Goal: Navigation & Orientation: Find specific page/section

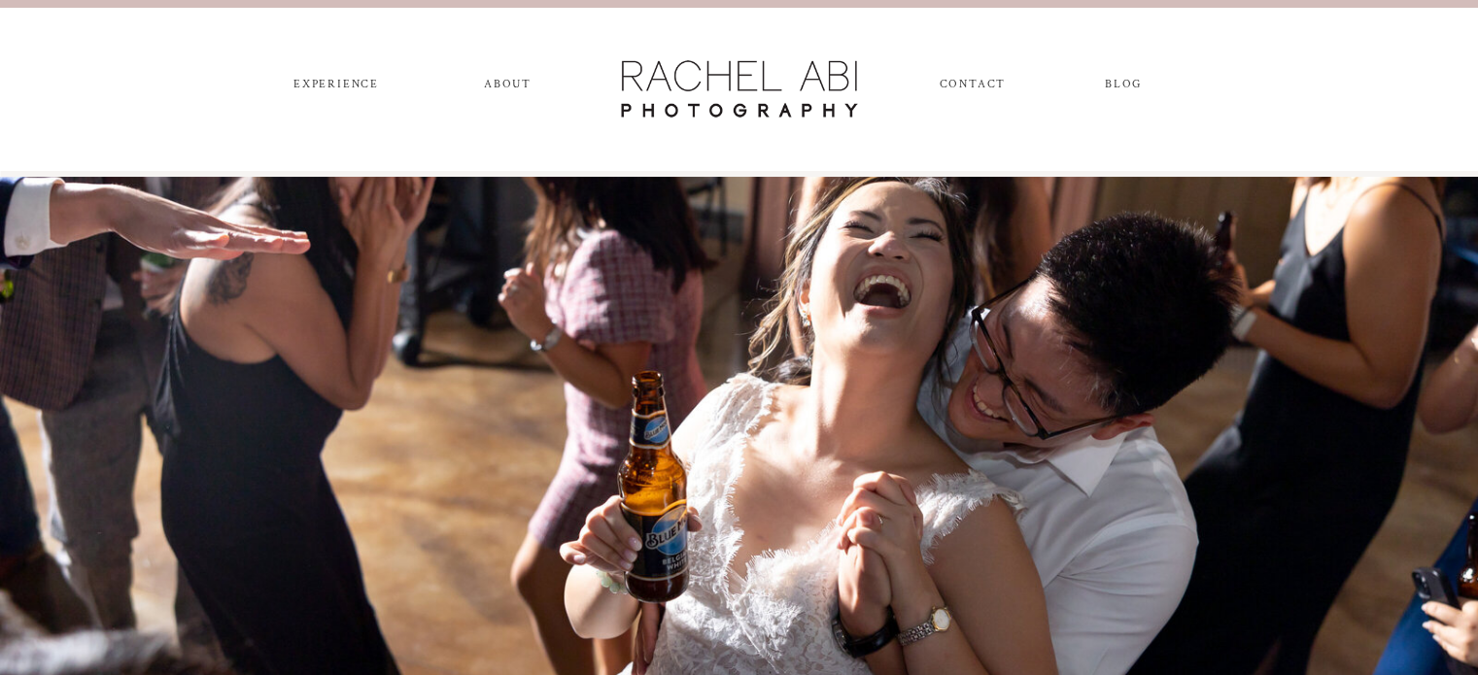
click at [345, 93] on nav "experience" at bounding box center [337, 88] width 102 height 21
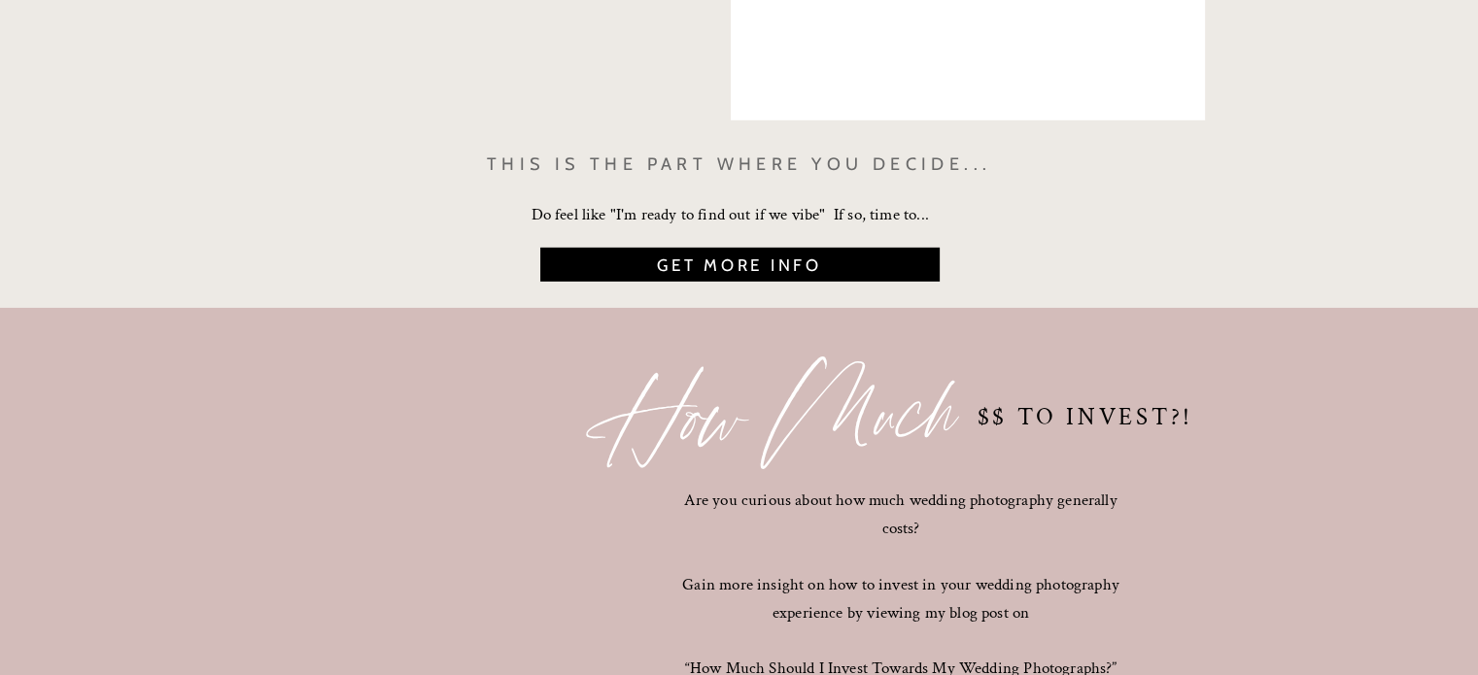
scroll to position [5920, 0]
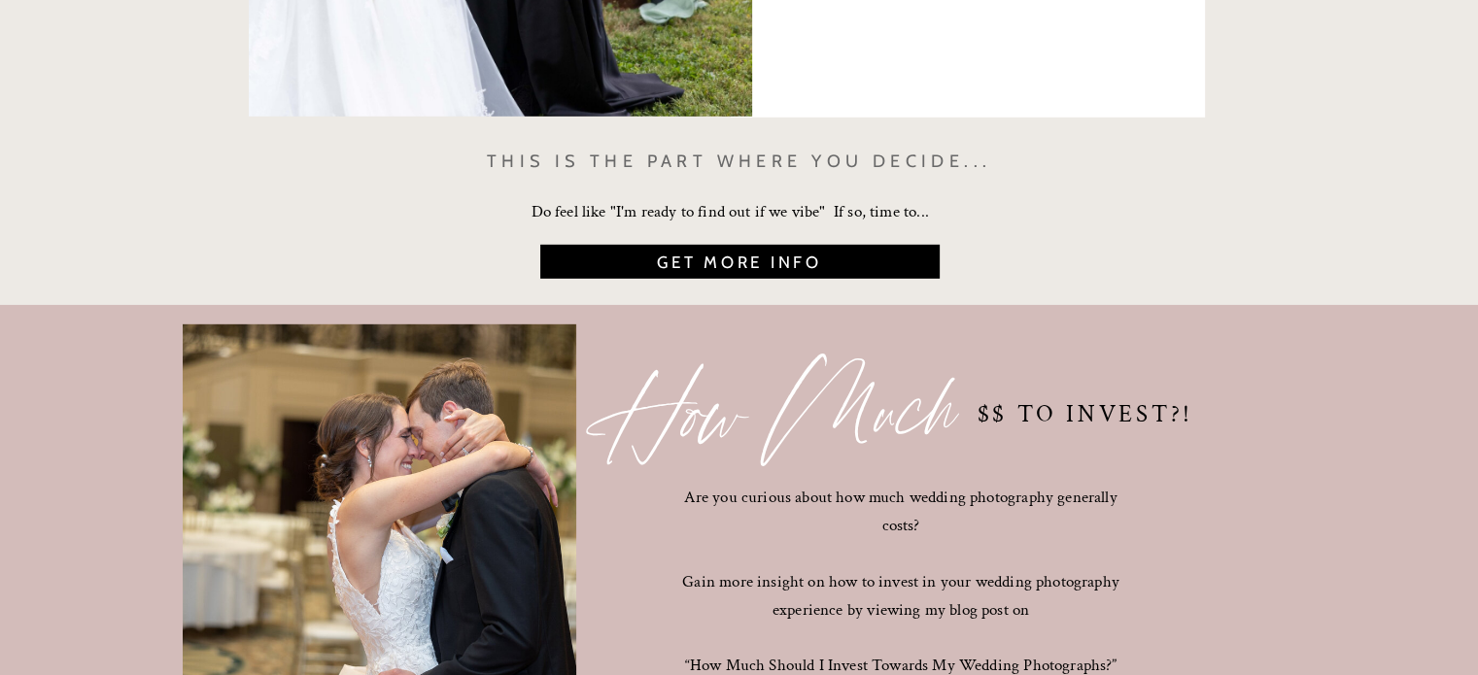
drag, startPoint x: 320, startPoint y: 361, endPoint x: 1237, endPoint y: 227, distance: 927.0
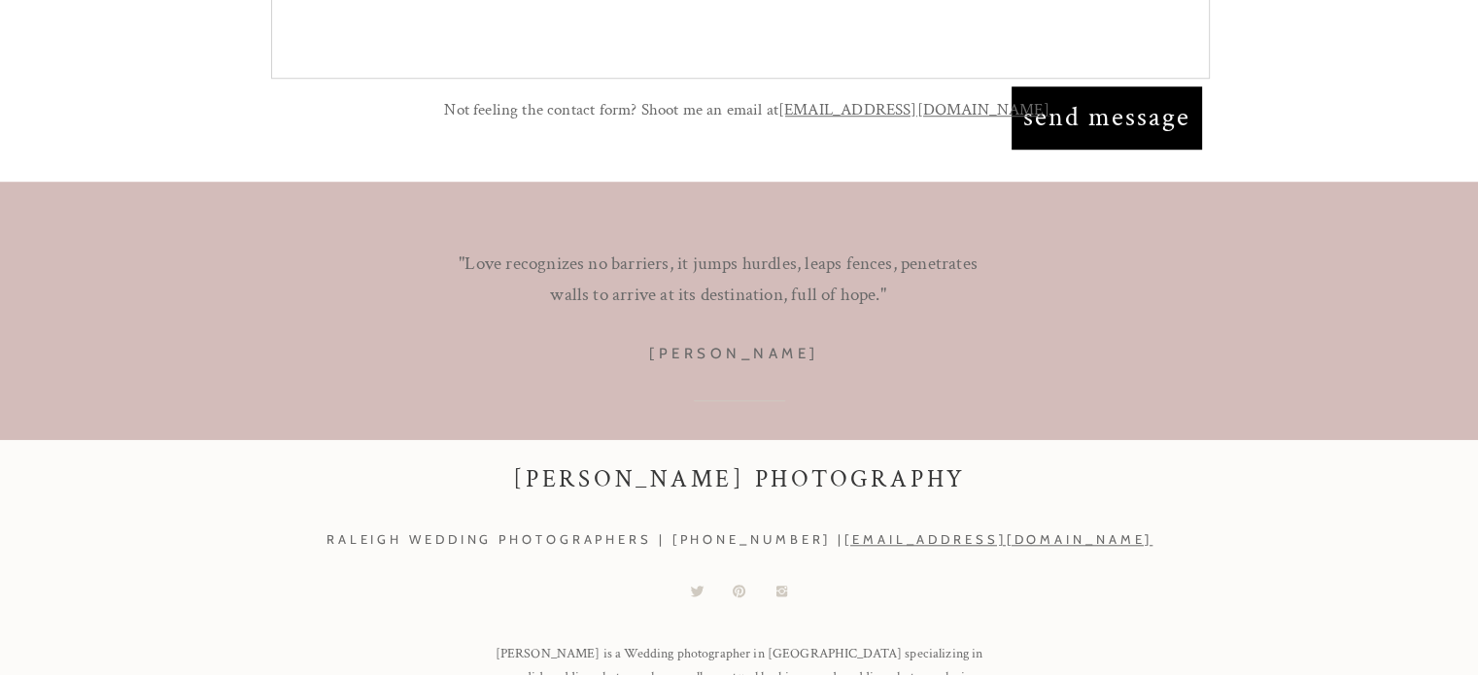
scroll to position [8912, 0]
